Goal: Task Accomplishment & Management: Manage account settings

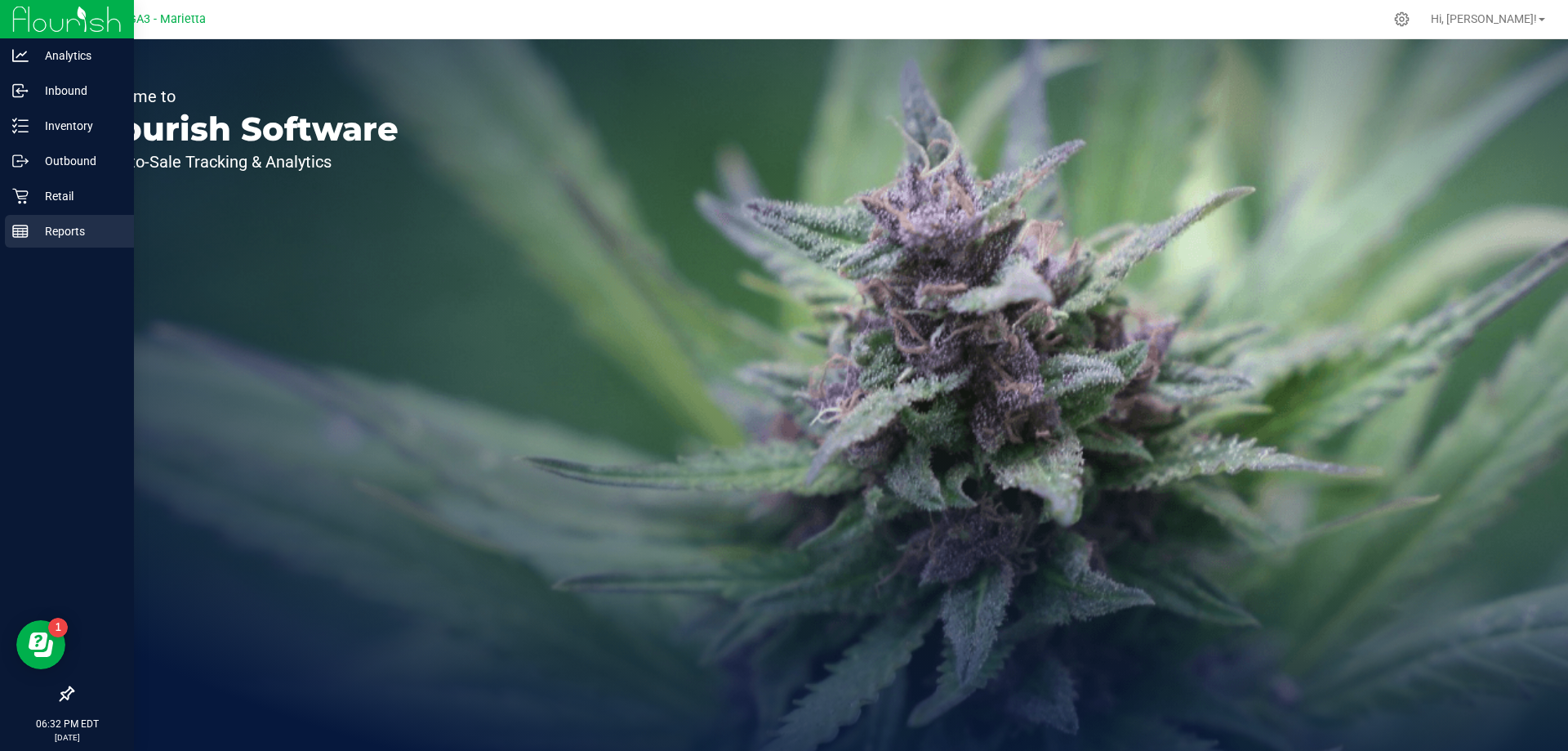
click at [83, 223] on p "Reports" at bounding box center [78, 232] width 98 height 20
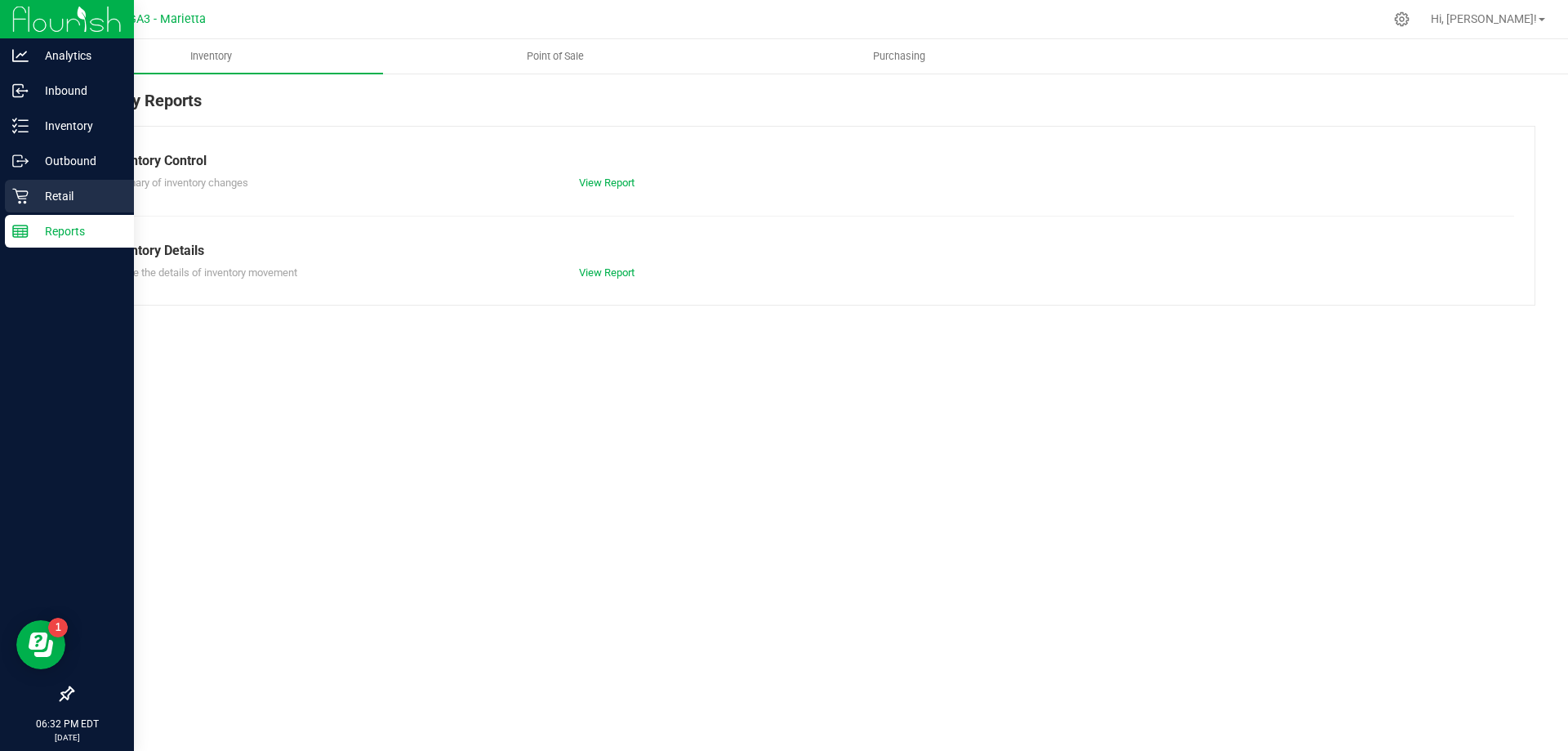
click at [36, 205] on p "Retail" at bounding box center [78, 196] width 98 height 20
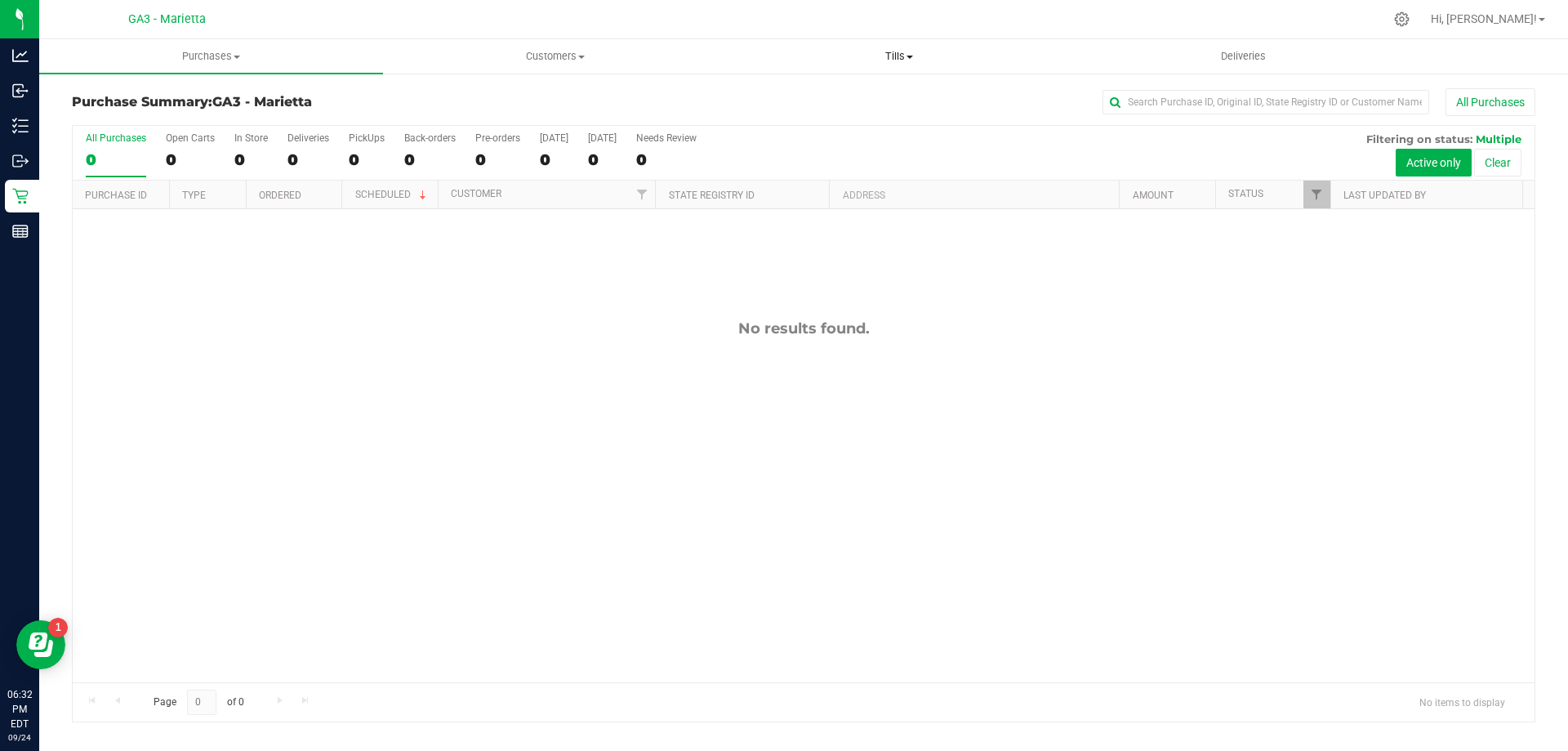
click at [881, 64] on uib-tab-heading "Tills Manage tills Reconcile e-payments" at bounding box center [898, 56] width 342 height 33
click at [891, 90] on li "Manage tills" at bounding box center [898, 99] width 344 height 20
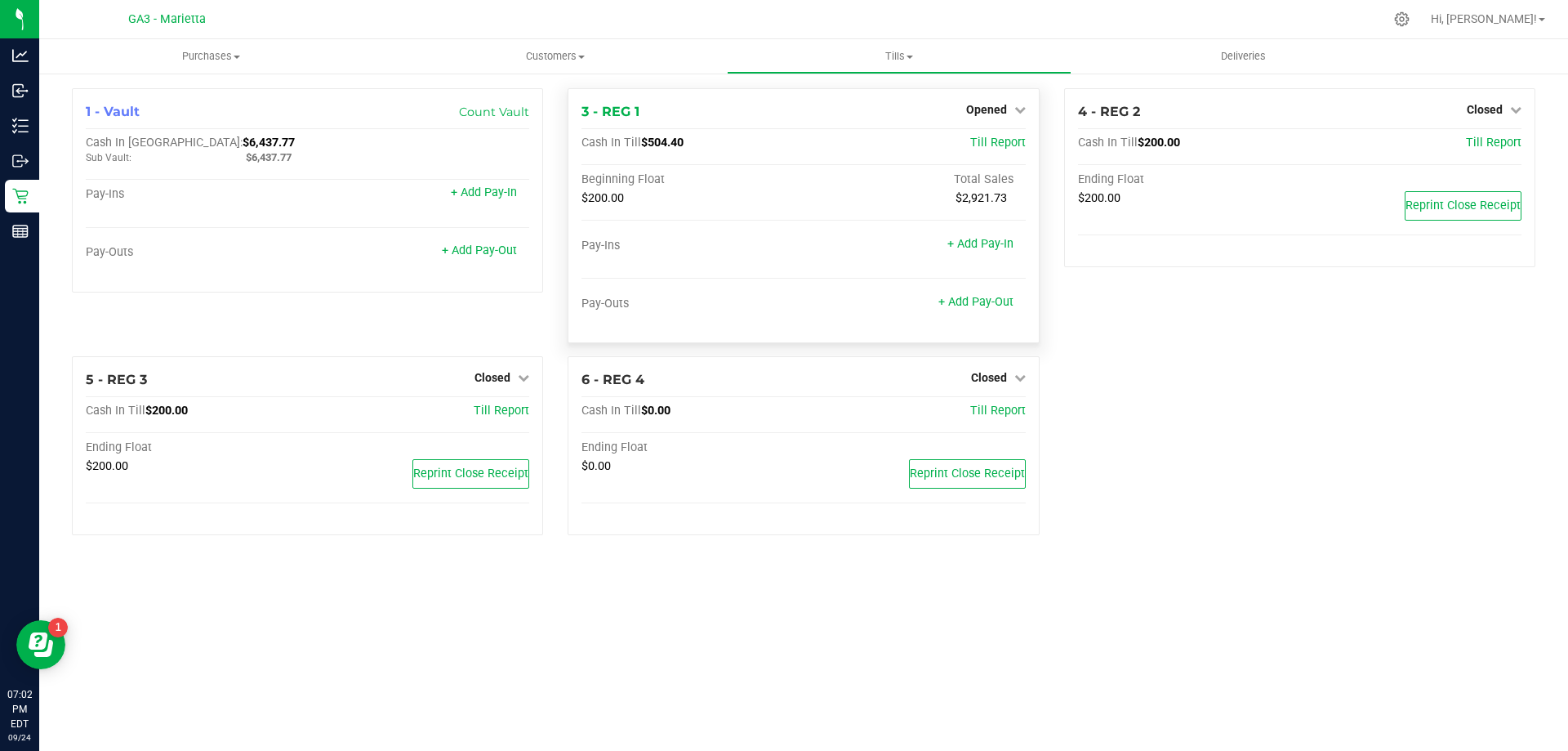
click at [1017, 102] on div "Opened" at bounding box center [996, 109] width 60 height 20
click at [1007, 102] on div "Opened" at bounding box center [996, 109] width 60 height 20
click at [1007, 109] on span "Opened" at bounding box center [986, 108] width 40 height 13
click at [1002, 144] on link "Close Till" at bounding box center [988, 143] width 44 height 13
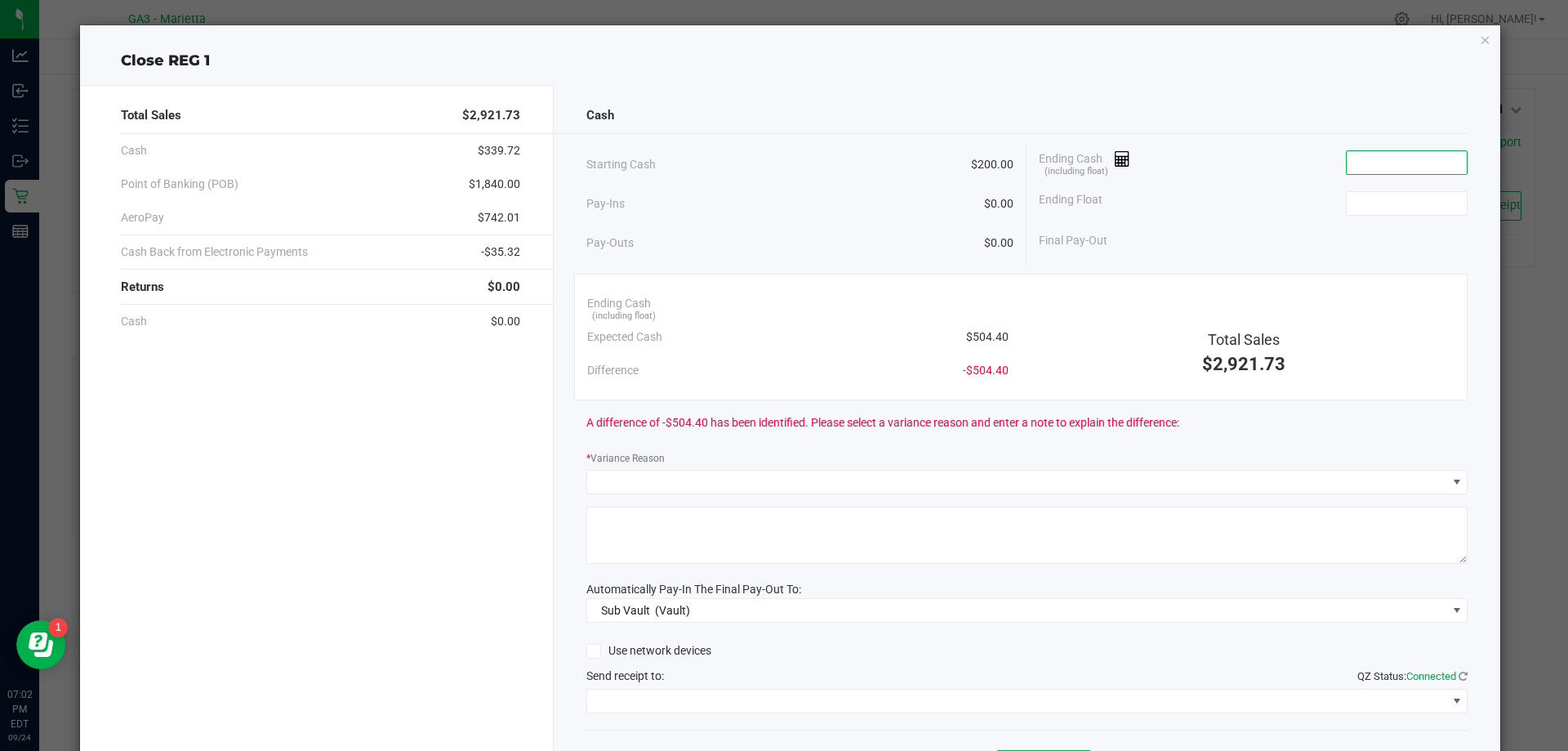
click at [1361, 153] on input at bounding box center [1406, 162] width 120 height 23
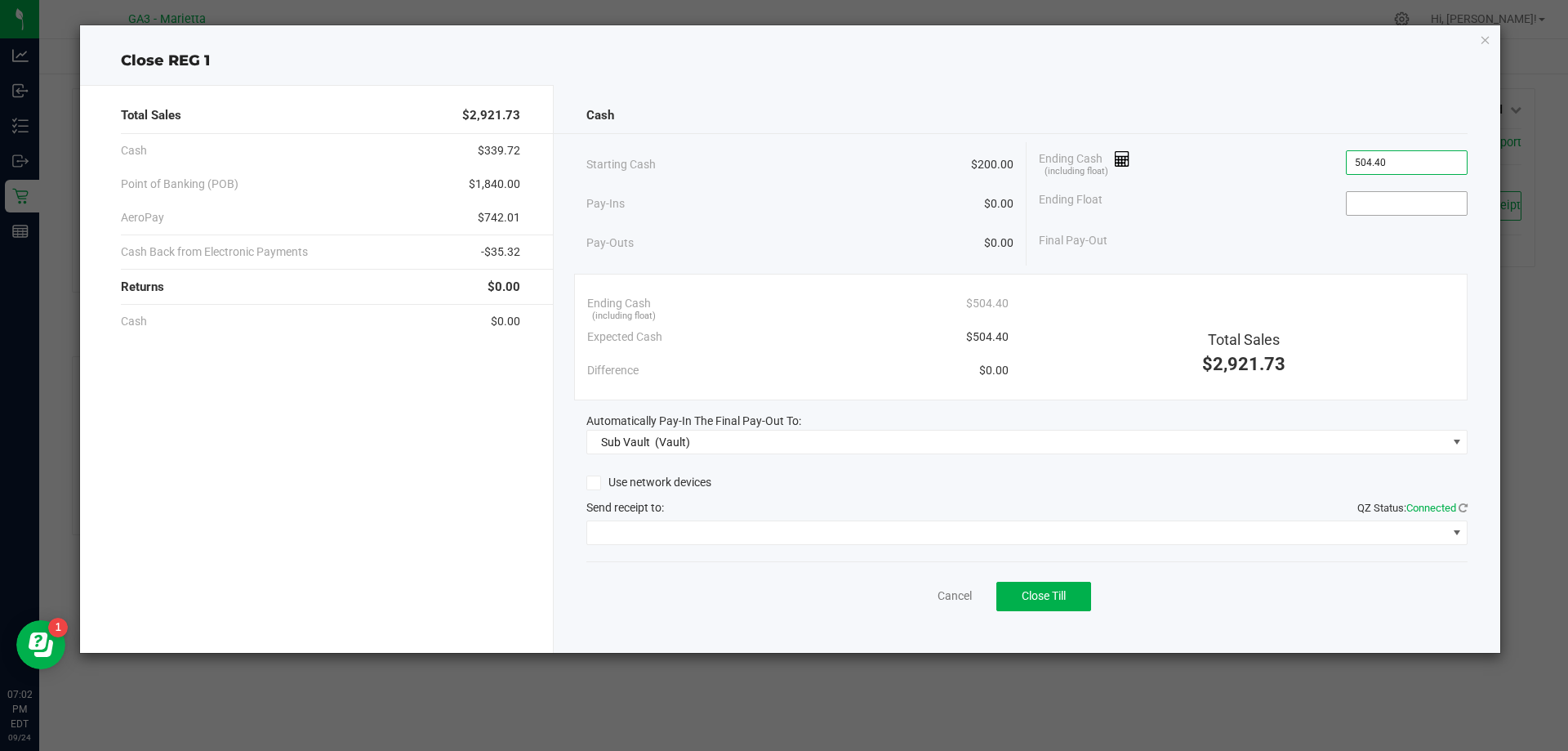
type input "$504.40"
click at [1352, 193] on input at bounding box center [1406, 203] width 120 height 23
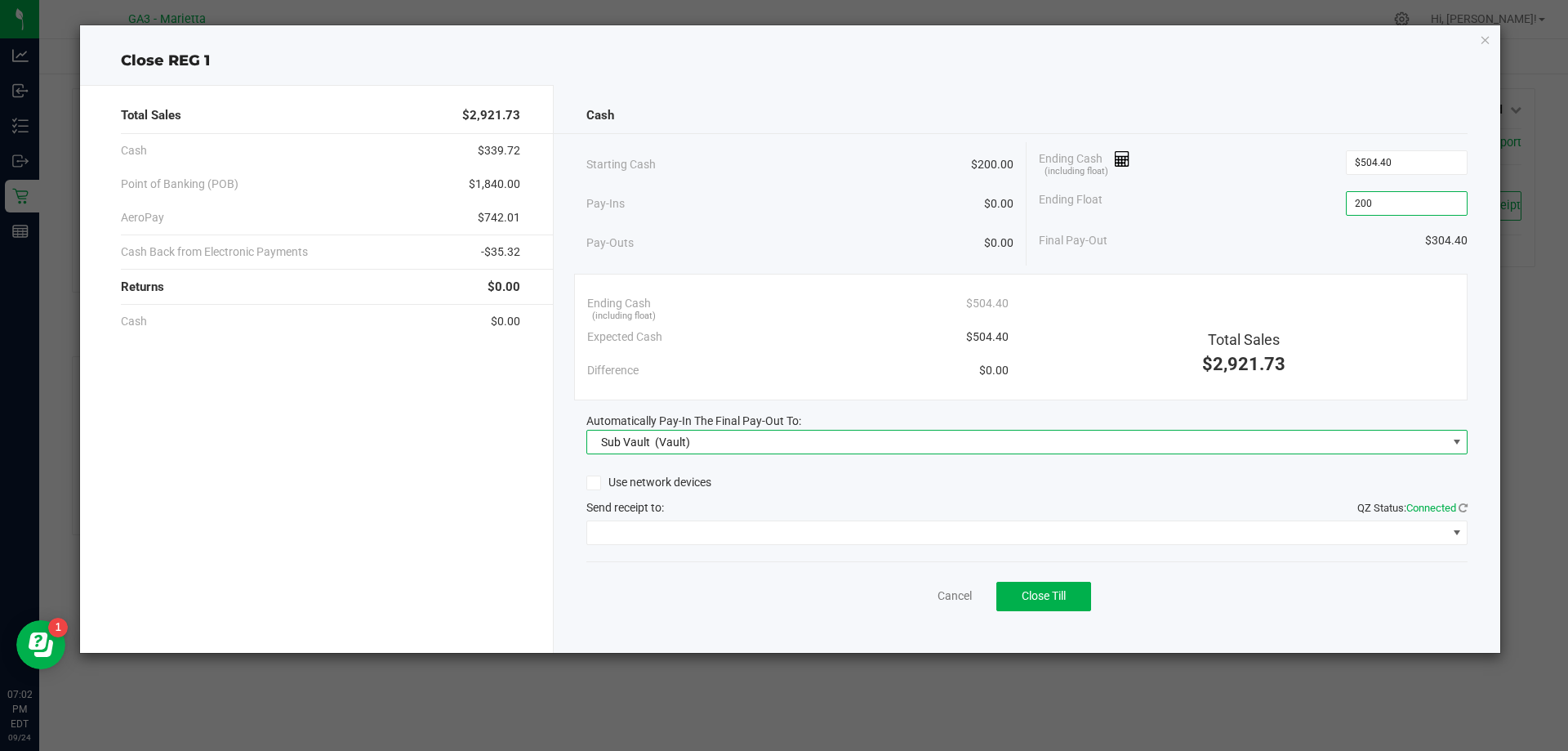
type input "$200.00"
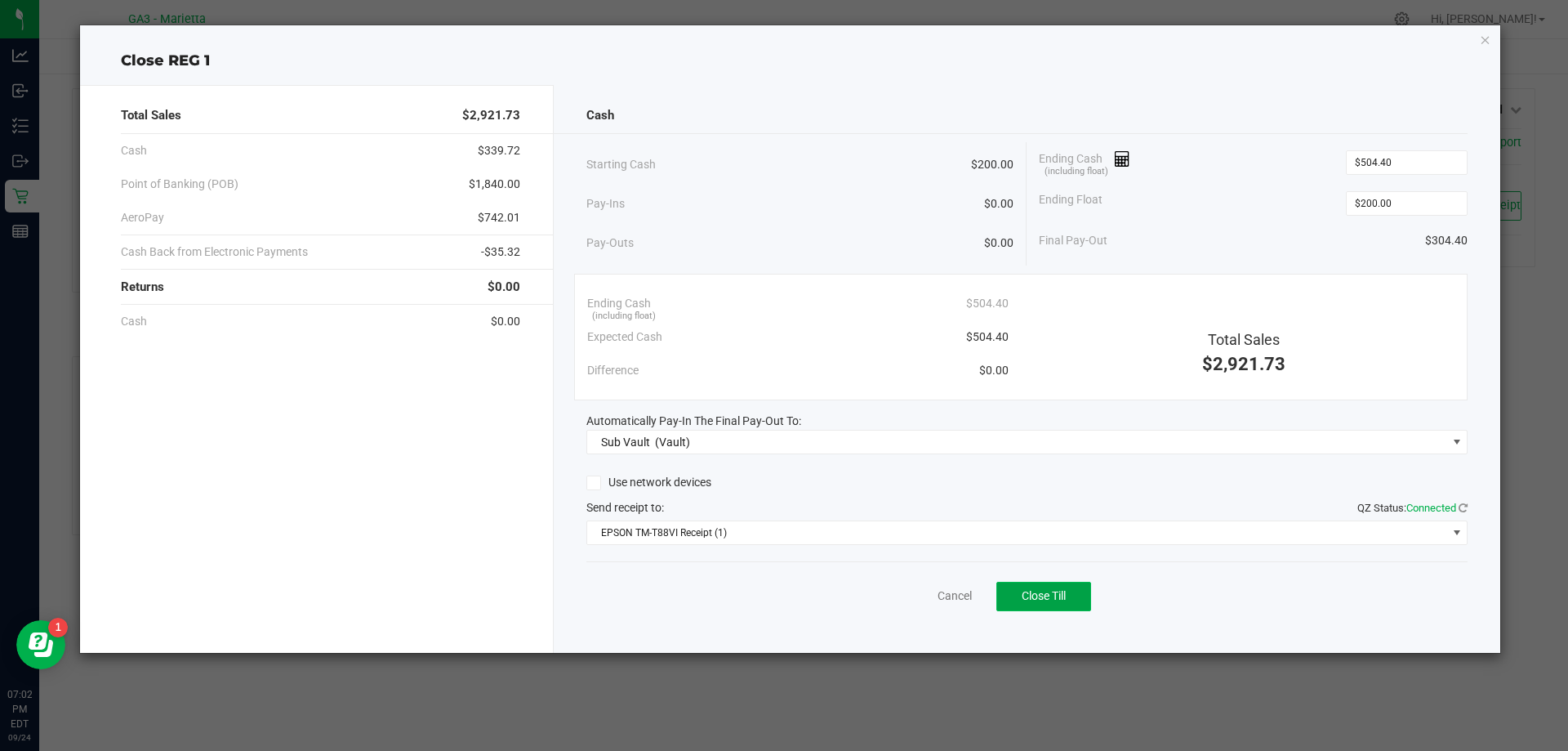
drag, startPoint x: 161, startPoint y: 783, endPoint x: 1031, endPoint y: 586, distance: 892.0
click at [1031, 586] on button "Close Till" at bounding box center [1044, 596] width 95 height 30
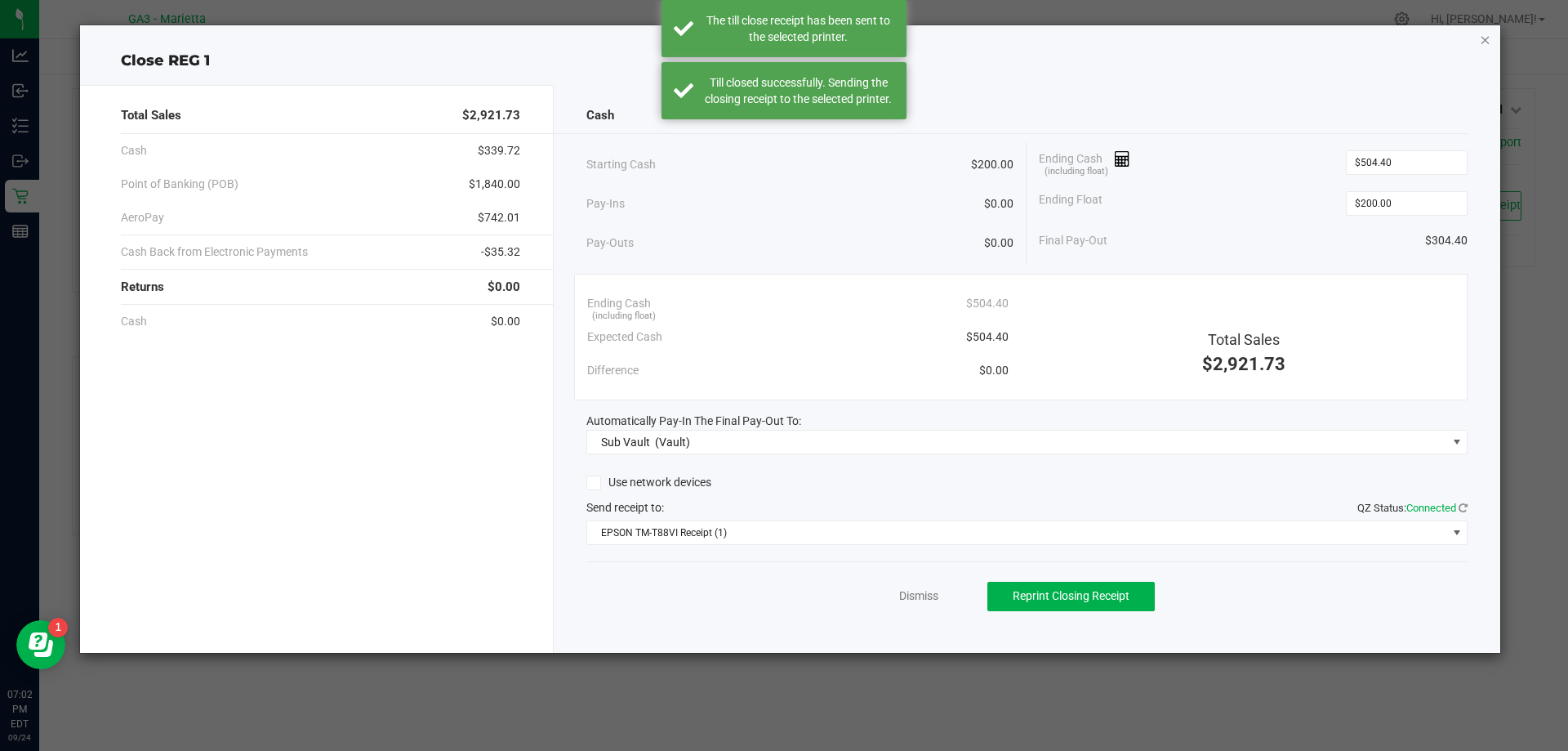
click at [1488, 45] on icon "button" at bounding box center [1486, 39] width 12 height 20
